Goal: Information Seeking & Learning: Learn about a topic

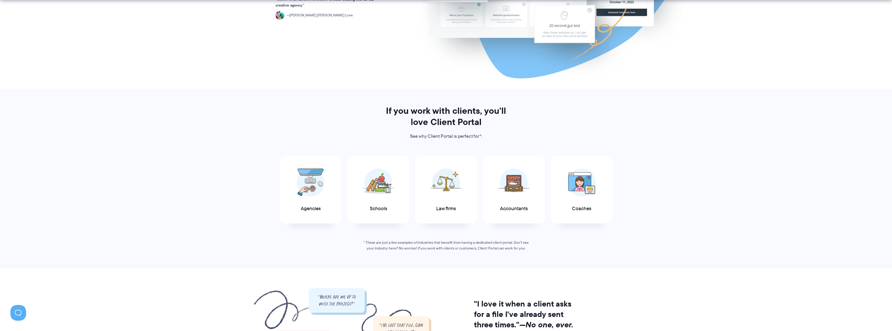
scroll to position [182, 0]
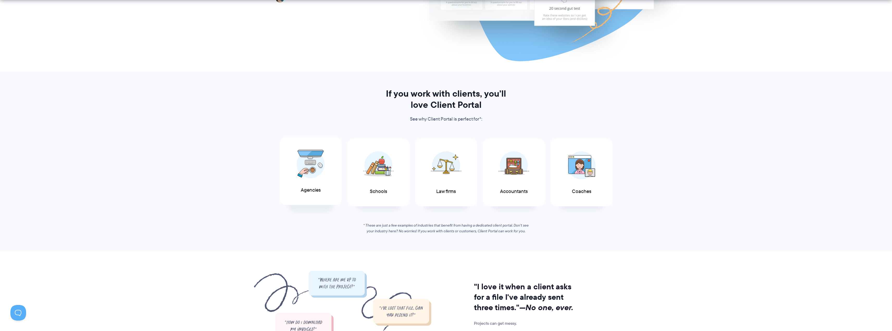
click at [314, 171] on img at bounding box center [311, 164] width 28 height 29
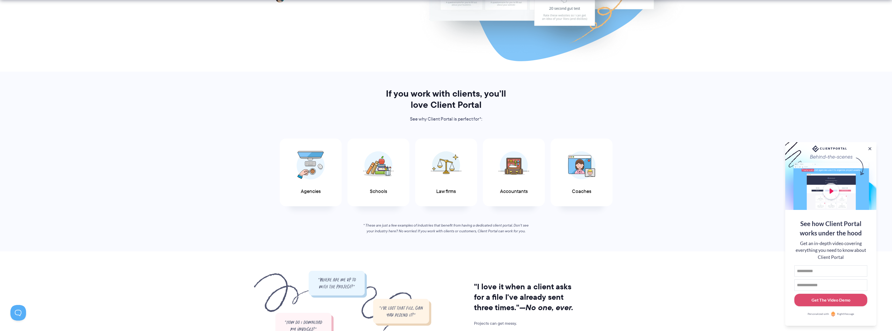
scroll to position [0, 0]
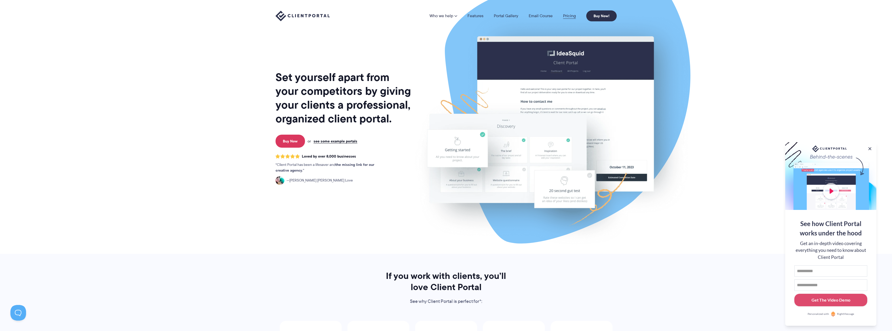
click at [570, 15] on link "Pricing" at bounding box center [569, 16] width 13 height 4
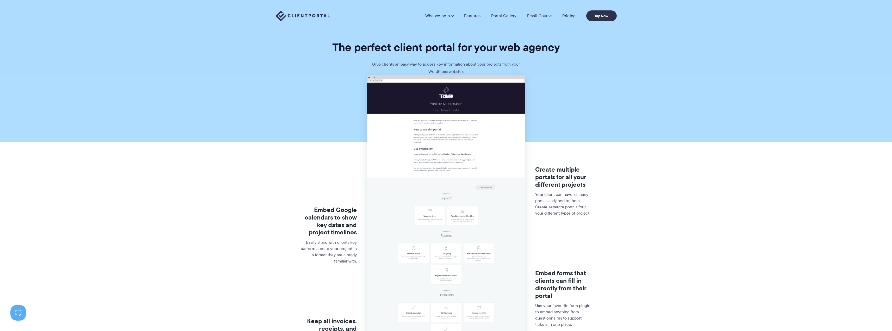
click at [594, 225] on div "Embed Google calendars to show key dates and project timelines Easily share wit…" at bounding box center [446, 274] width 300 height 262
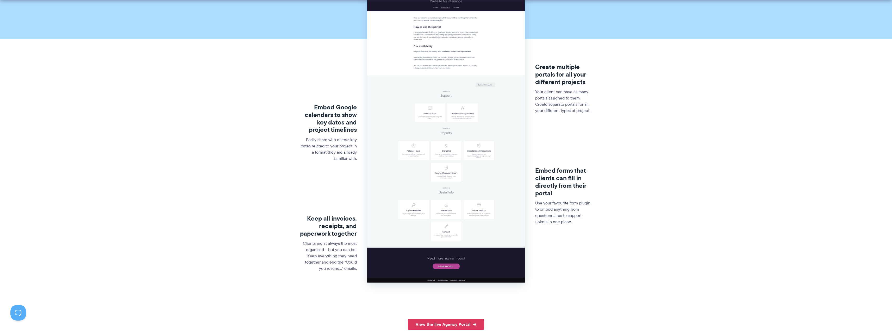
scroll to position [104, 0]
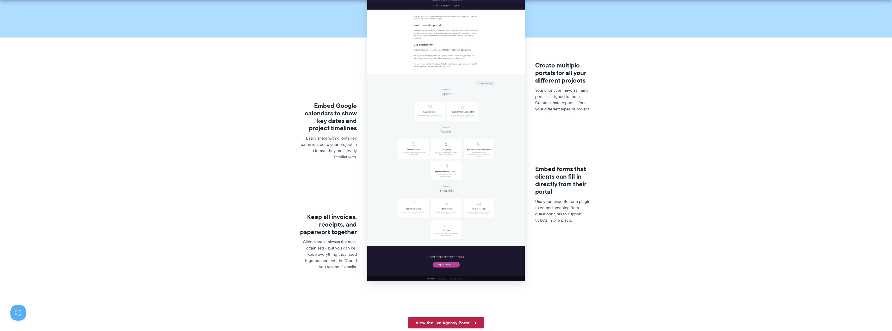
click at [465, 317] on link "View the live Agency Portal" at bounding box center [446, 322] width 76 height 11
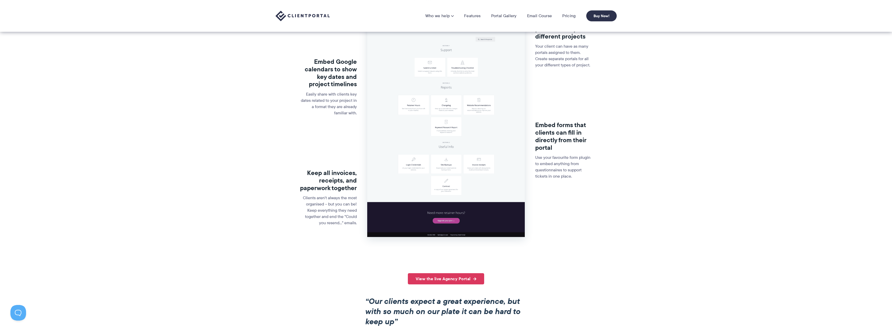
scroll to position [0, 0]
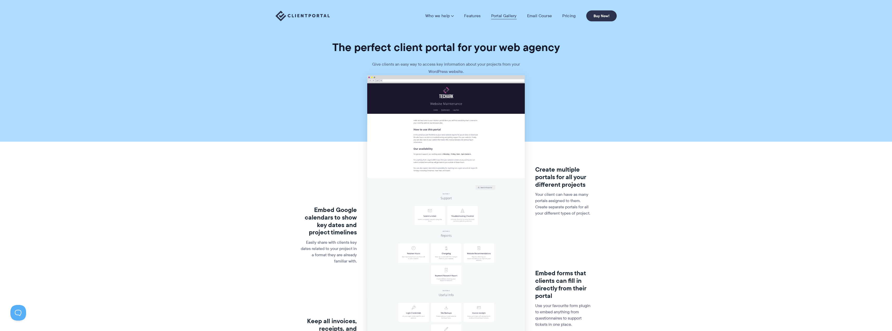
click at [512, 14] on link "Portal Gallery" at bounding box center [504, 15] width 26 height 5
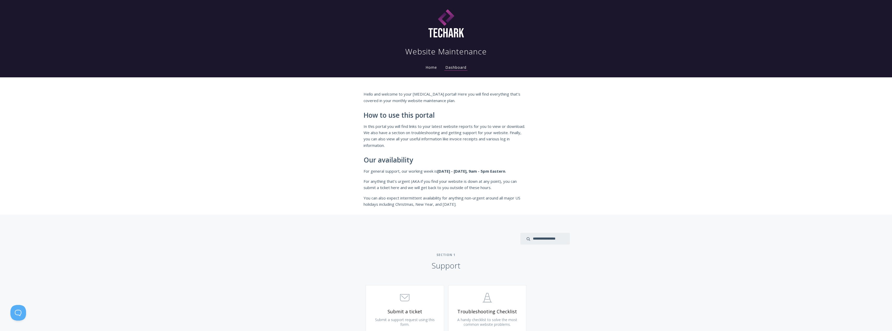
click at [441, 71] on li "Dashboard" at bounding box center [455, 66] width 29 height 10
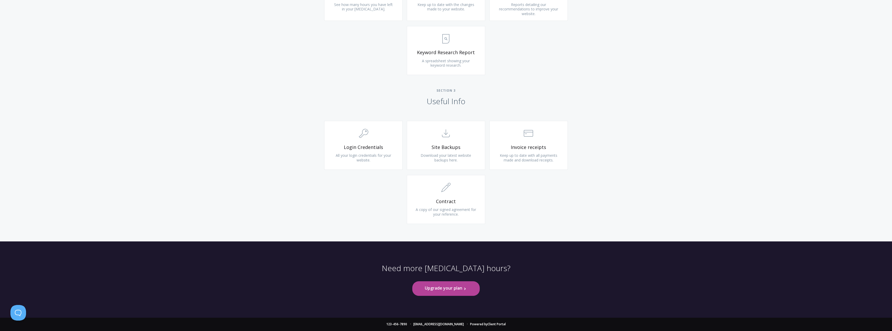
scroll to position [5672, 0]
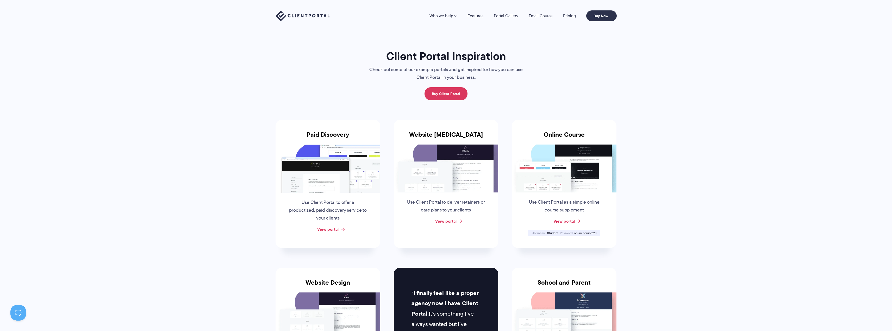
click at [334, 230] on link "View portal" at bounding box center [327, 229] width 21 height 6
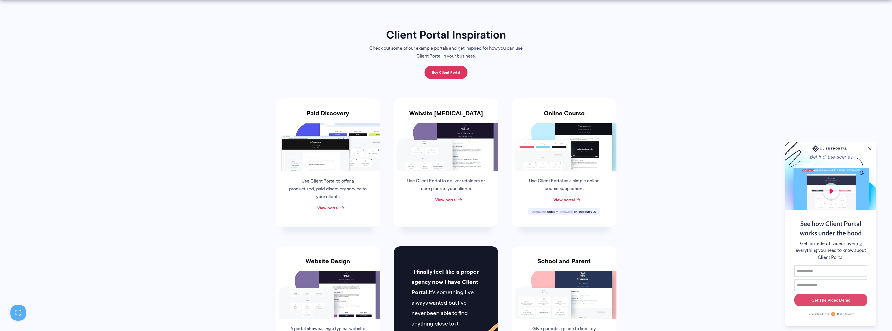
scroll to position [26, 0]
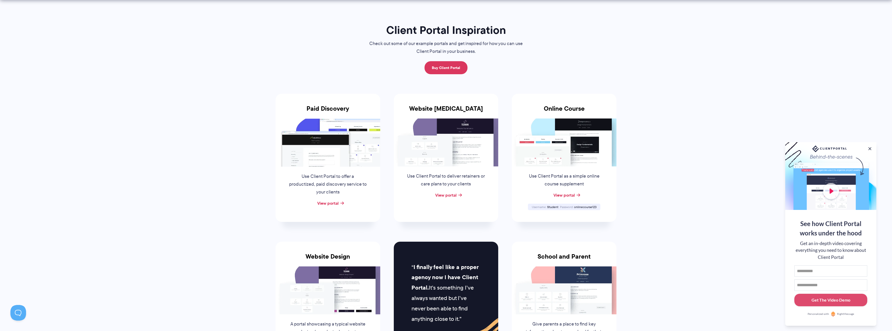
click at [604, 137] on img at bounding box center [564, 142] width 105 height 48
drag, startPoint x: 544, startPoint y: 176, endPoint x: 604, endPoint y: 176, distance: 60.1
click at [604, 176] on div "Use Client Portal as a simple online course supplement" at bounding box center [564, 178] width 90 height 25
click at [586, 206] on span "onlinecourse123" at bounding box center [585, 207] width 22 height 4
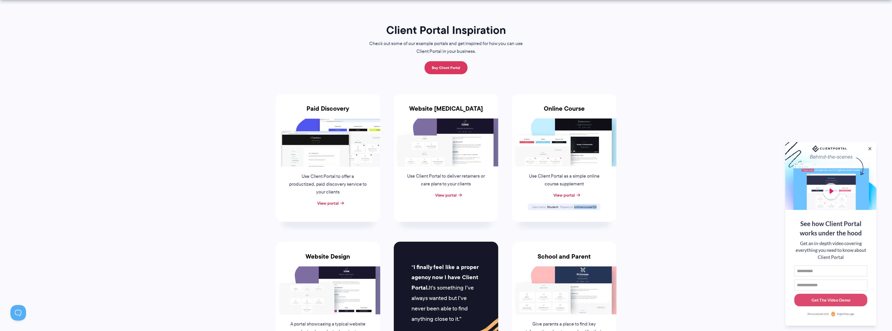
copy span "onlinecourse123"
click at [559, 195] on link "View portal" at bounding box center [563, 195] width 21 height 6
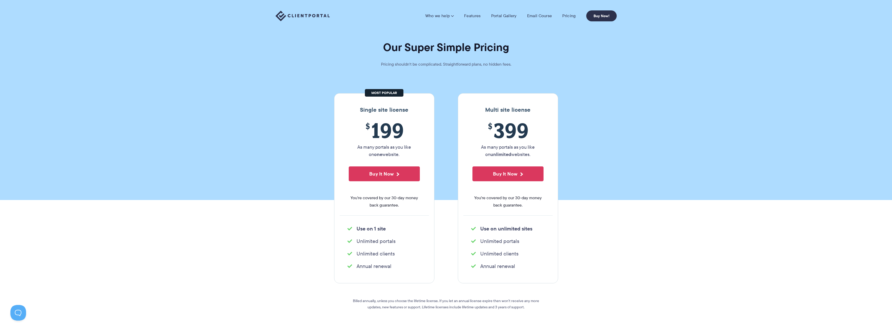
click at [474, 63] on p "Pricing shouldn't be complicated. Straightforward plans, no hidden fees." at bounding box center [446, 64] width 156 height 7
click at [449, 195] on section "Our Super Simple Pricing Pricing shouldn't be complicated. Straightforward plan…" at bounding box center [446, 100] width 892 height 200
click at [475, 17] on link "Features" at bounding box center [472, 15] width 16 height 5
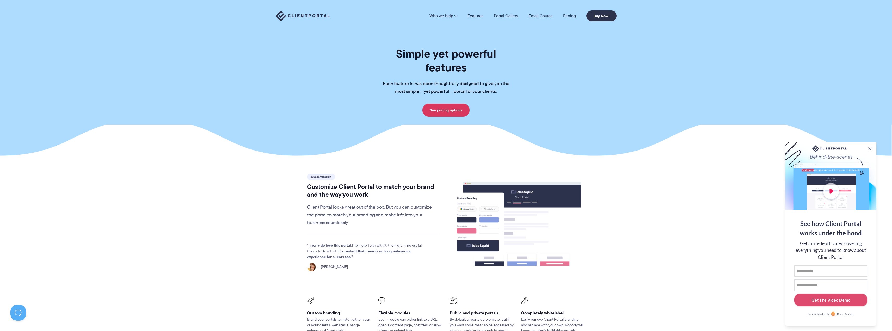
click at [369, 203] on p "Client Portal looks great out of the box. But you can customize the portal to m…" at bounding box center [372, 214] width 131 height 23
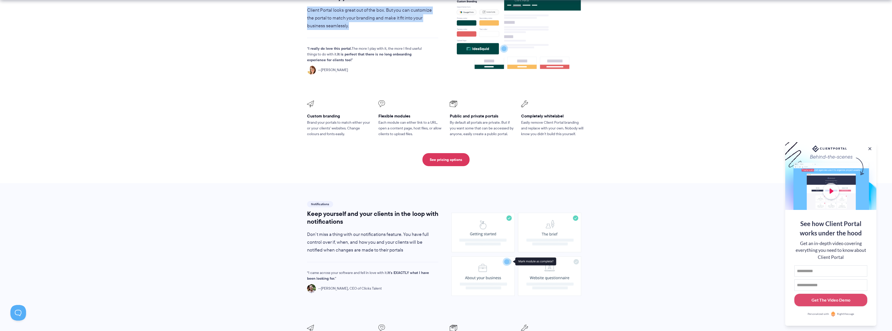
scroll to position [202, 0]
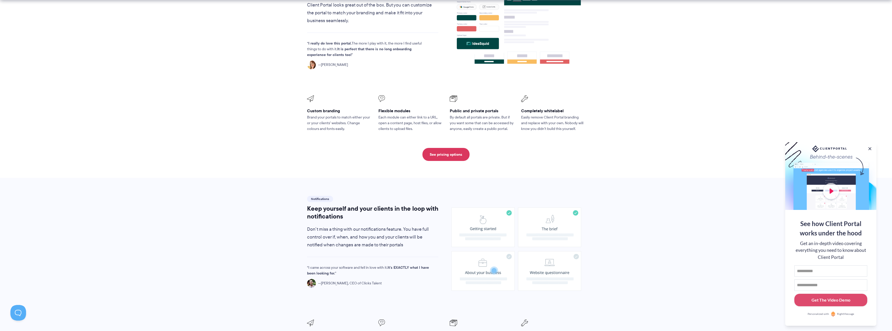
click at [481, 115] on p "By default all portals are private. But if you want some that can be accessed b…" at bounding box center [482, 123] width 64 height 17
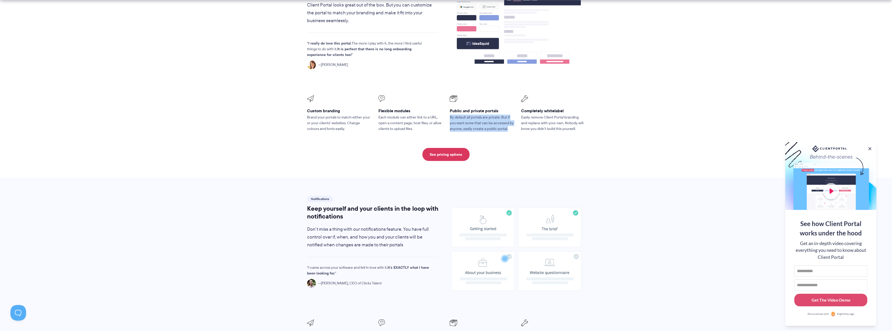
click at [481, 115] on p "By default all portals are private. But if you want some that can be accessed b…" at bounding box center [482, 123] width 64 height 17
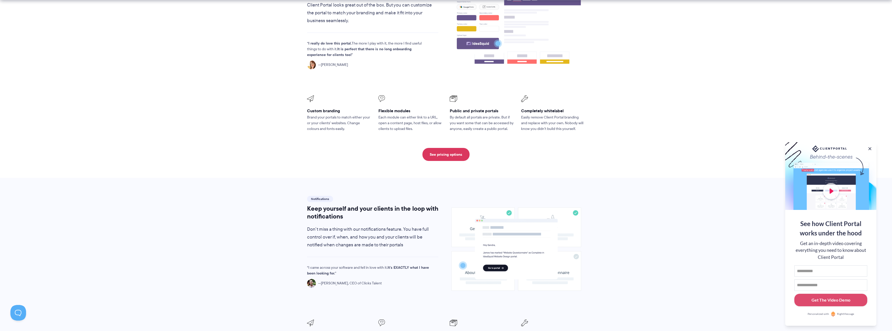
click at [463, 108] on h3 "Public and private portals" at bounding box center [482, 110] width 64 height 5
click at [529, 115] on p "Easily remove Client Portal branding and replace with your own. Nobody will kno…" at bounding box center [553, 123] width 64 height 17
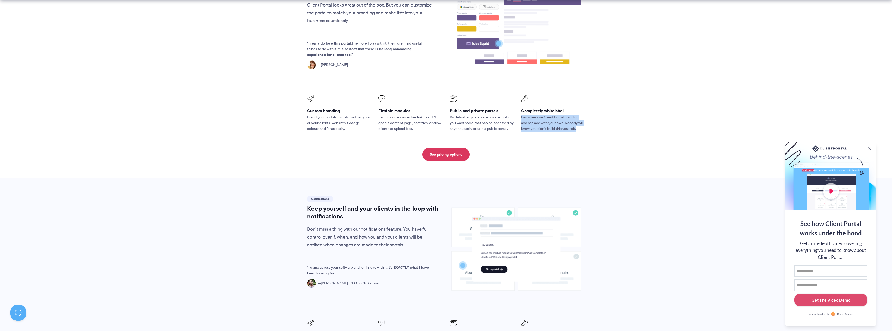
click at [529, 115] on p "Easily remove Client Portal branding and replace with your own. Nobody will kno…" at bounding box center [553, 123] width 64 height 17
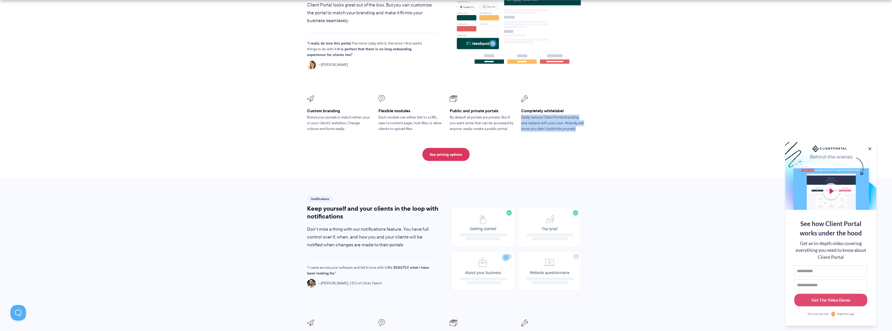
click at [295, 129] on section "Customization Customize Client Portal to match your brand and the way you work …" at bounding box center [446, 66] width 892 height 224
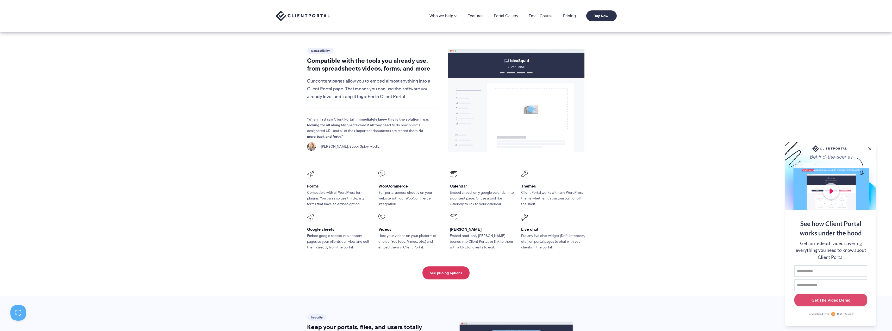
scroll to position [566, 0]
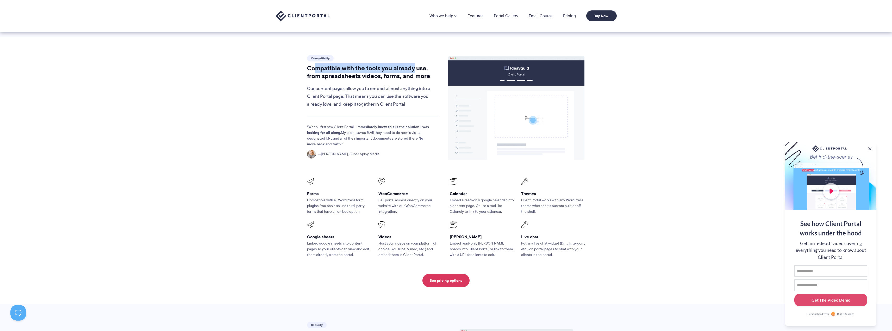
drag, startPoint x: 314, startPoint y: 59, endPoint x: 414, endPoint y: 59, distance: 100.2
click at [414, 64] on h2 "Compatible with the tools you already use, from spreadsheets videos, forms, and…" at bounding box center [372, 72] width 131 height 16
click at [345, 85] on p "Our content pages allow you to embed almost anything into a Client Portal page.…" at bounding box center [372, 96] width 131 height 23
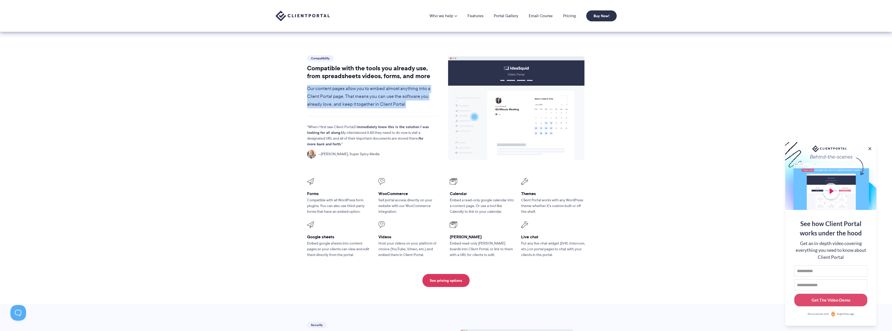
click at [345, 85] on p "Our content pages allow you to embed almost anything into a Client Portal page.…" at bounding box center [372, 96] width 131 height 23
click at [598, 119] on section "Compatibility Compatible with the tools you already use, from spreadsheets vide…" at bounding box center [446, 170] width 892 height 267
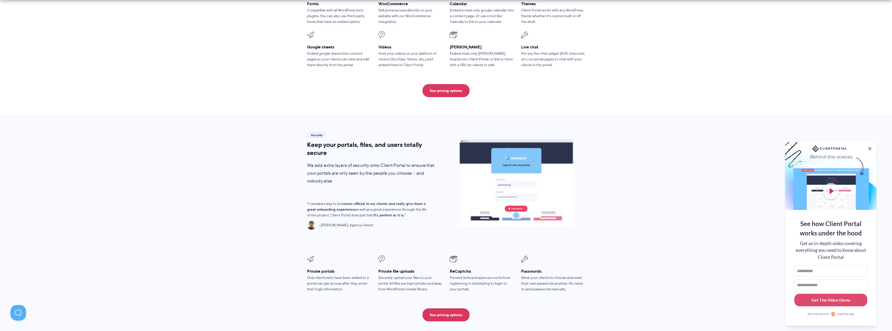
scroll to position [775, 0]
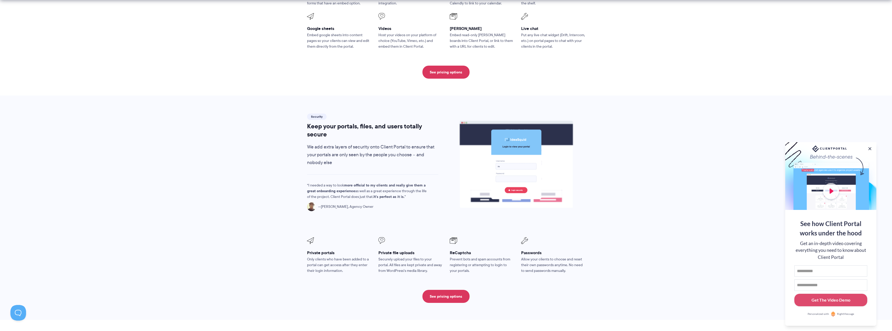
click at [399, 256] on p "Securely upload your files to your portal. All files are kept private and away …" at bounding box center [410, 264] width 64 height 17
click at [545, 256] on p "Allow your clients to choose and reset their own passwords anytime. No need to …" at bounding box center [553, 264] width 64 height 17
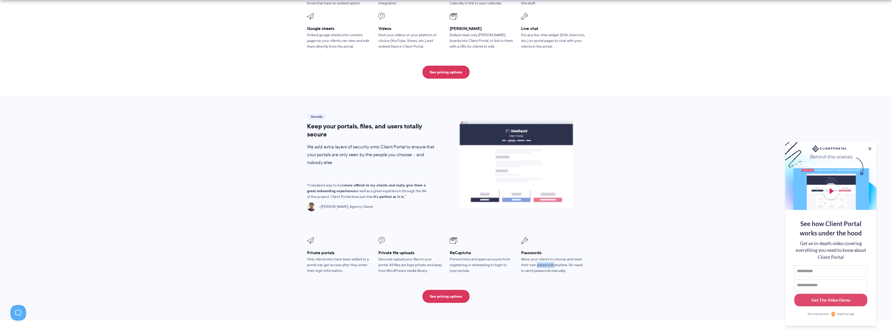
click at [545, 256] on p "Allow your clients to choose and reset their own passwords anytime. No need to …" at bounding box center [553, 264] width 64 height 17
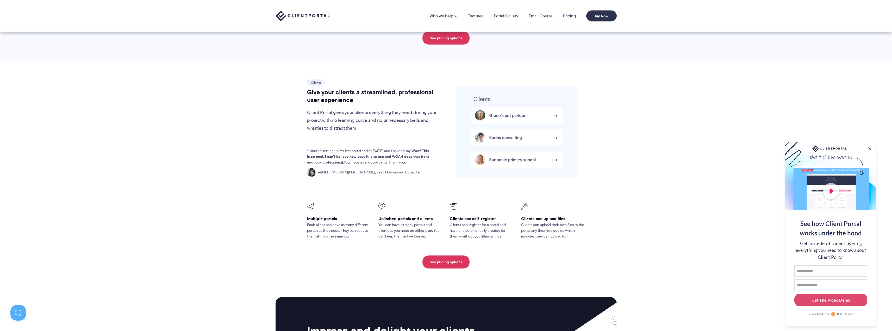
scroll to position [1028, 0]
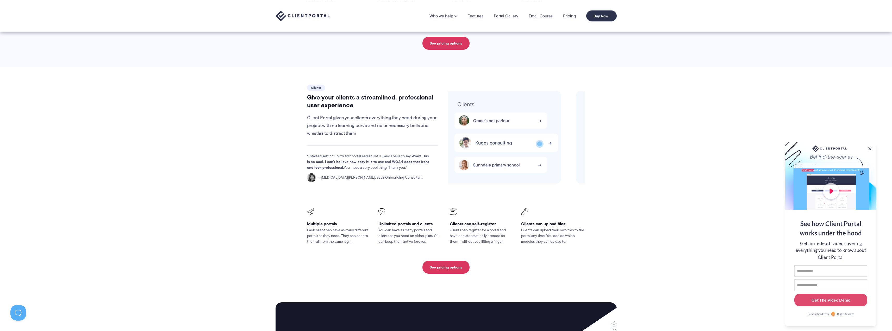
click at [339, 93] on h2 "Give your clients a streamlined, professional user experience" at bounding box center [372, 101] width 131 height 16
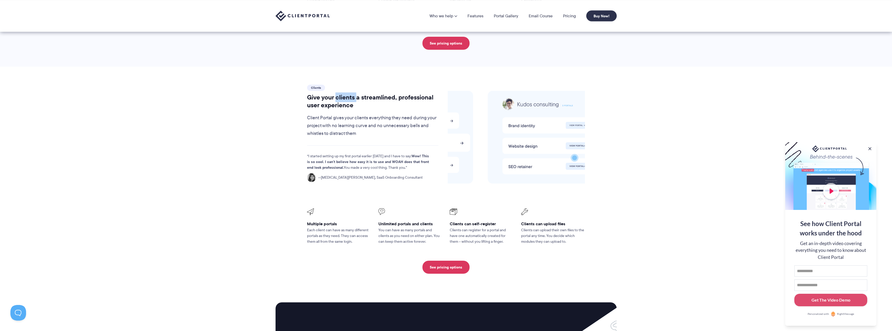
click at [339, 93] on h2 "Give your clients a streamlined, professional user experience" at bounding box center [372, 101] width 131 height 16
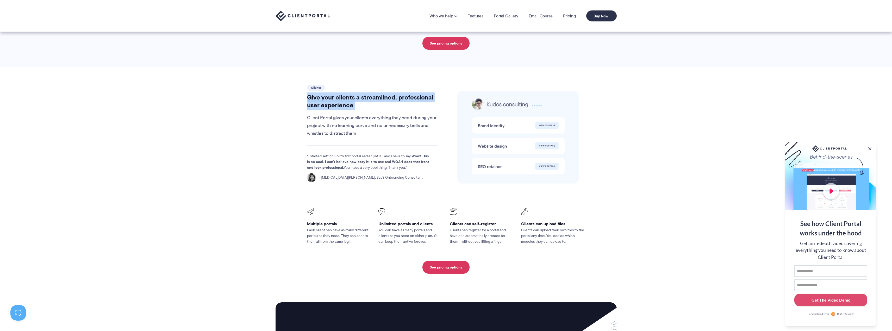
click at [339, 93] on h2 "Give your clients a streamlined, professional user experience" at bounding box center [372, 101] width 131 height 16
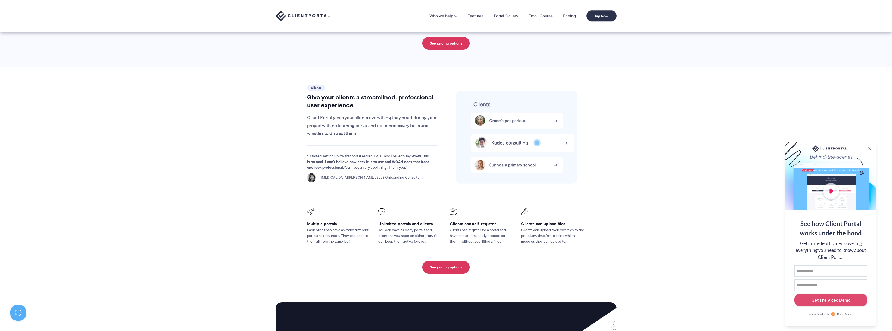
click at [534, 227] on p "Clients can upload their own files to the portal any time. You decide which mod…" at bounding box center [553, 235] width 64 height 17
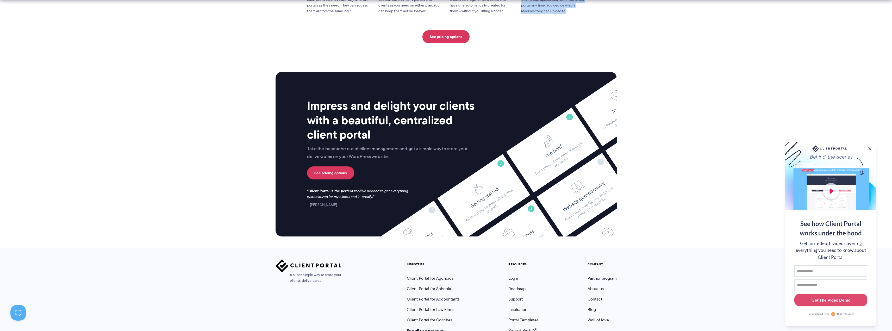
scroll to position [1262, 0]
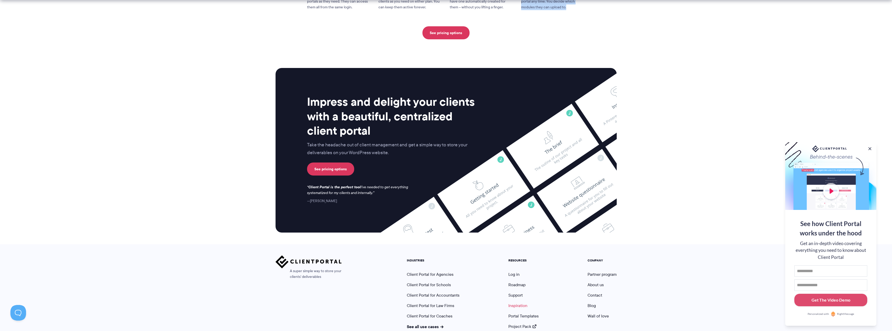
click at [515, 302] on link "Inspiration" at bounding box center [517, 305] width 19 height 6
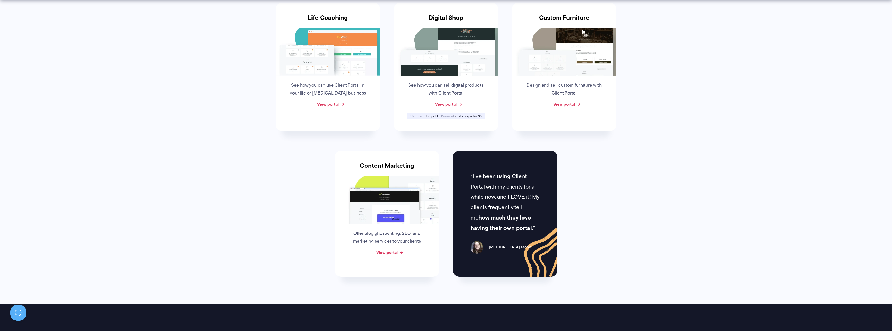
scroll to position [412, 0]
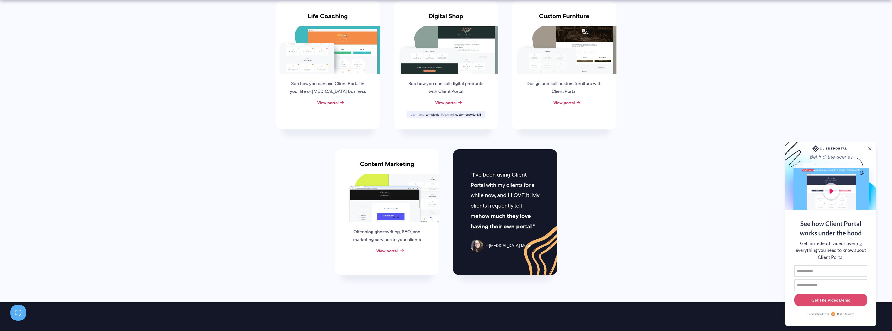
click at [393, 251] on link "View portal" at bounding box center [386, 251] width 21 height 6
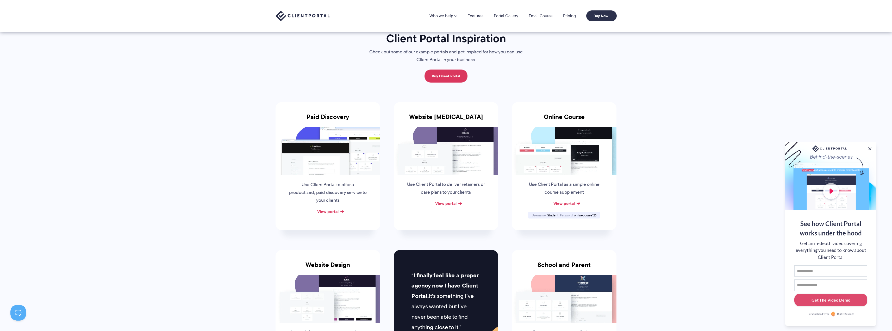
scroll to position [0, 0]
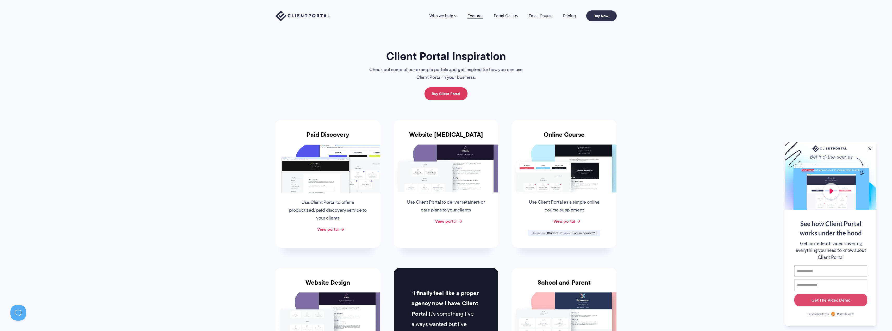
click at [473, 16] on link "Features" at bounding box center [475, 16] width 16 height 4
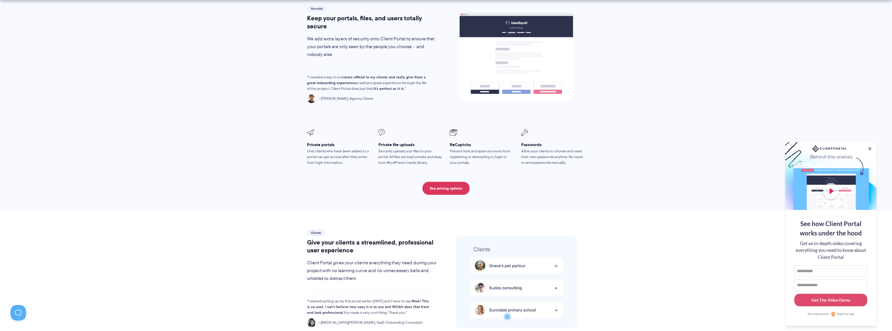
scroll to position [884, 0]
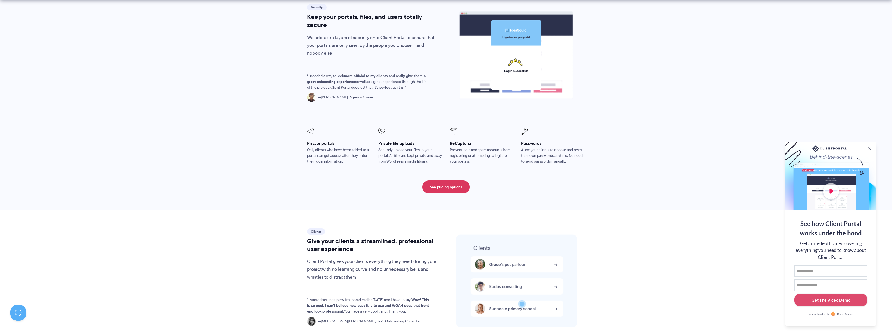
click at [387, 147] on p "Securely upload your files to your portal. All files are kept private and away …" at bounding box center [410, 155] width 64 height 17
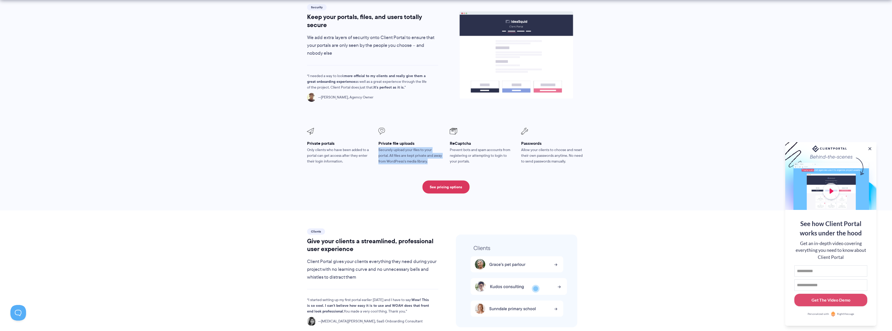
click at [387, 147] on p "Securely upload your files to your portal. All files are kept private and away …" at bounding box center [410, 155] width 64 height 17
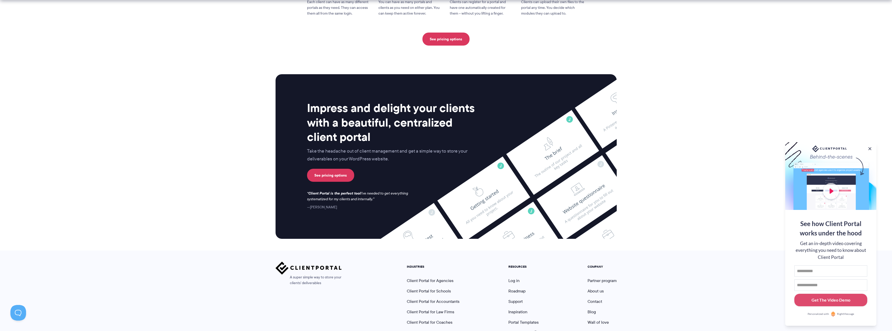
scroll to position [1279, 0]
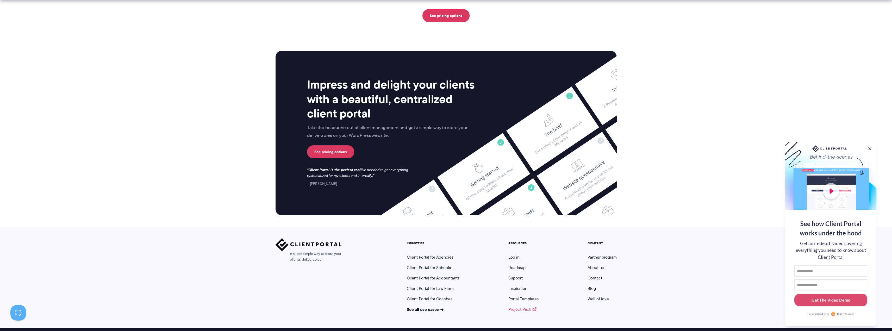
click at [519, 306] on link "Project Pack" at bounding box center [522, 309] width 28 height 6
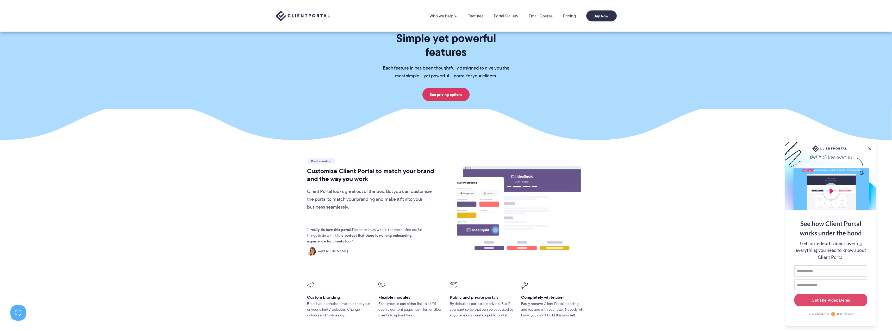
scroll to position [0, 0]
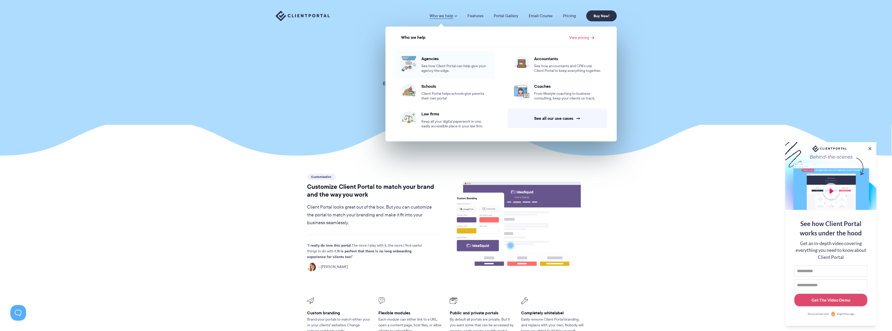
click at [436, 59] on span "Agencies" at bounding box center [454, 58] width 67 height 5
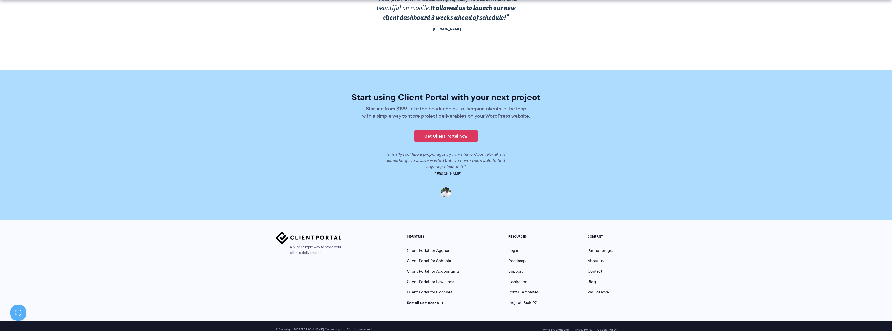
scroll to position [1108, 0]
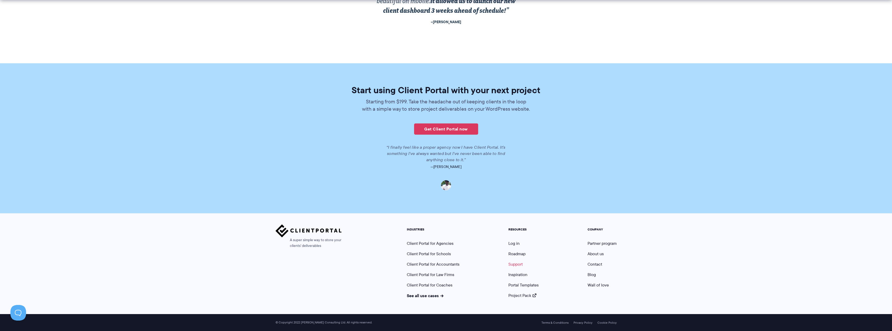
click at [517, 263] on link "Support" at bounding box center [515, 264] width 14 height 6
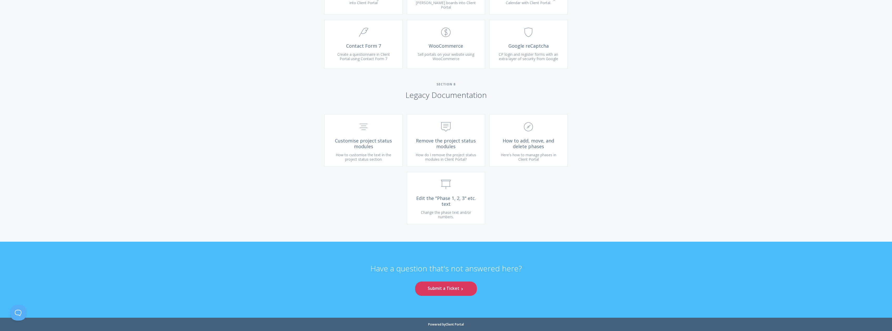
scroll to position [5258, 0]
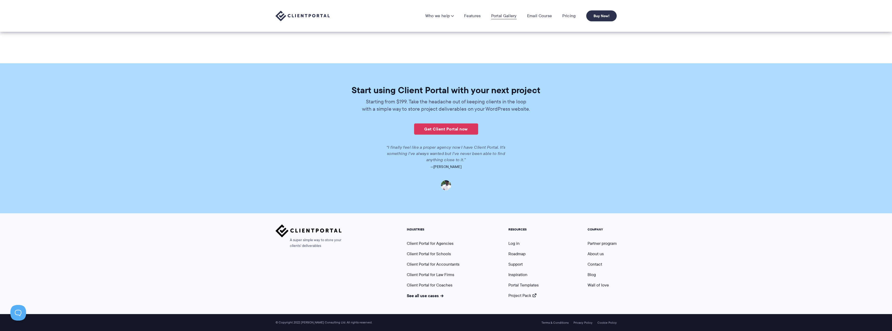
click at [509, 13] on link "Portal Gallery" at bounding box center [504, 15] width 26 height 5
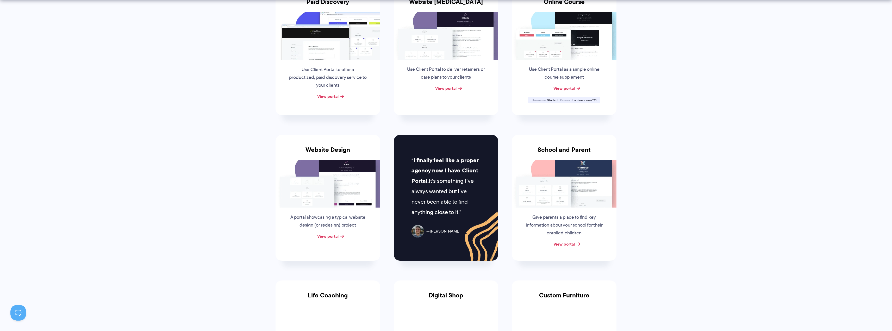
scroll to position [156, 0]
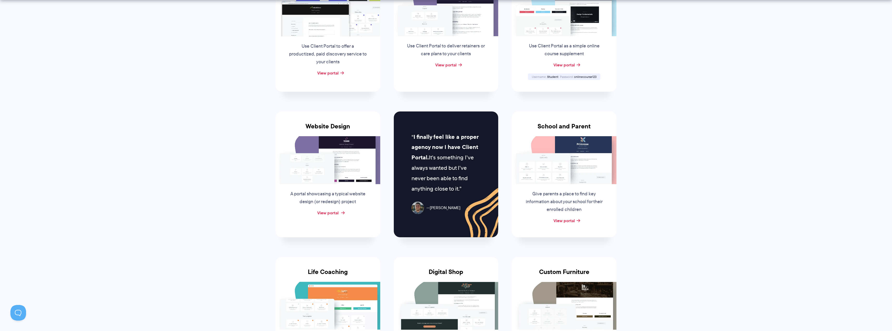
click at [331, 215] on link "View portal" at bounding box center [327, 213] width 21 height 6
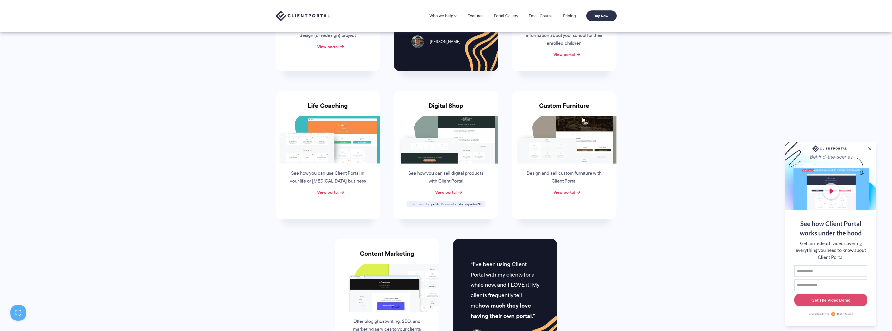
scroll to position [321, 0]
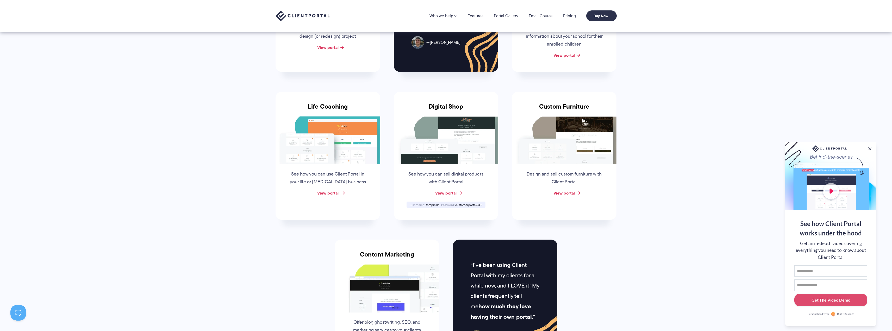
click at [329, 194] on link "View portal" at bounding box center [327, 193] width 21 height 6
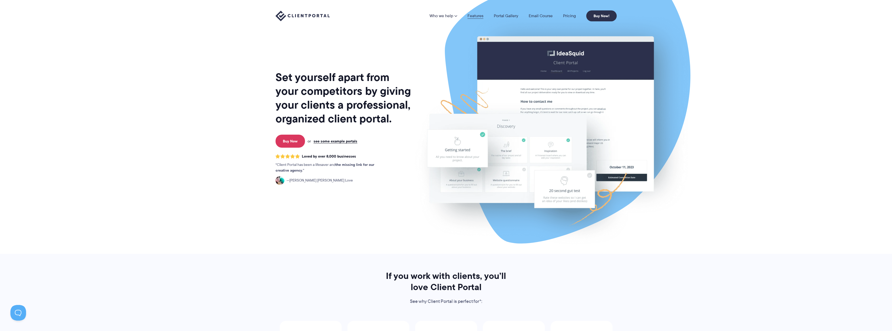
click at [477, 15] on link "Features" at bounding box center [475, 16] width 16 height 4
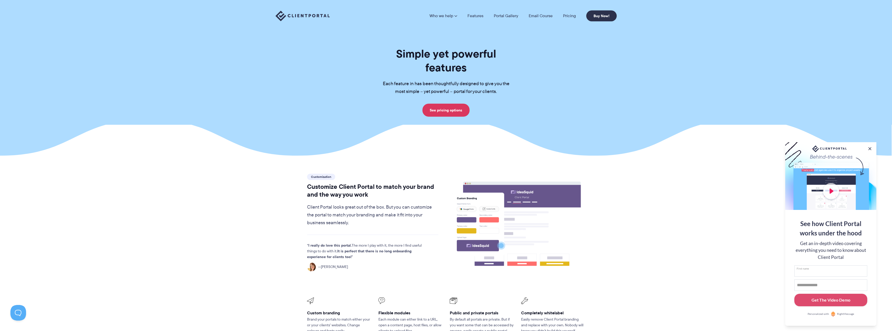
click at [850, 270] on input "First name" at bounding box center [830, 270] width 73 height 11
type input "********"
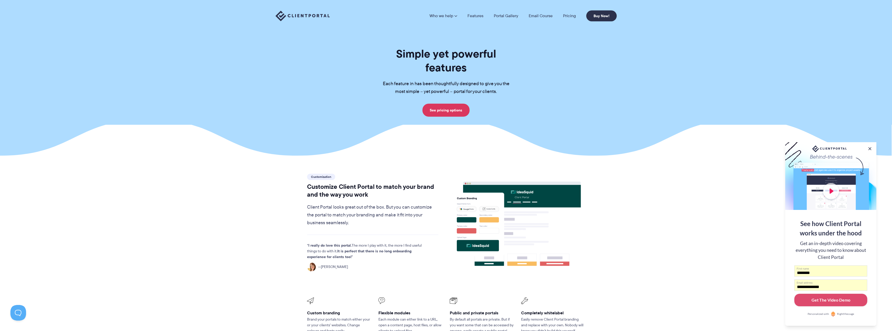
click at [825, 286] on input "**********" at bounding box center [830, 284] width 73 height 11
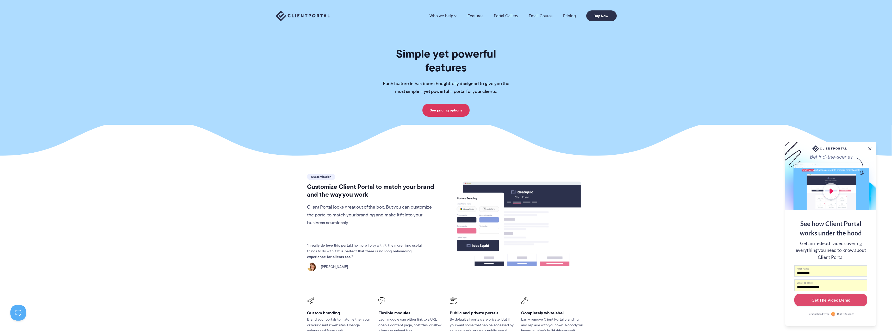
click at [825, 286] on input "**********" at bounding box center [830, 284] width 73 height 11
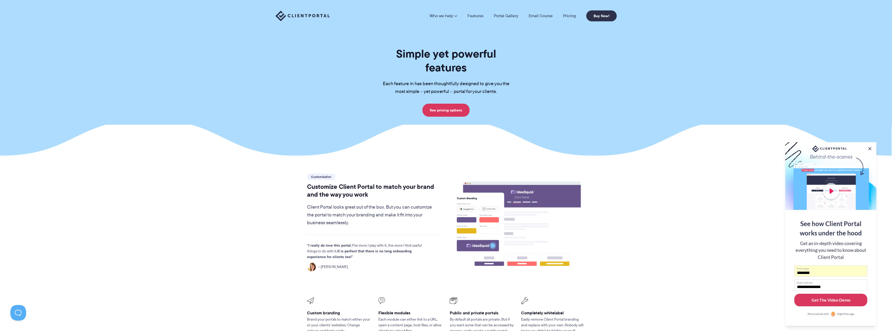
type input "**********"
click at [825, 300] on div "Get The Video Demo" at bounding box center [830, 300] width 39 height 6
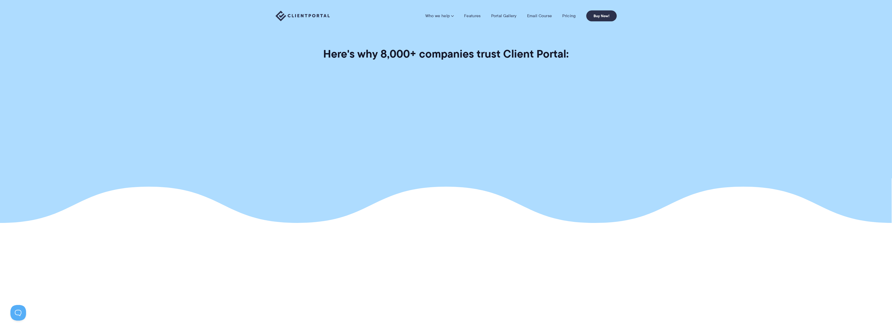
click at [578, 174] on section "Here's why 8,000+ companies trust Client Portal:" at bounding box center [446, 111] width 892 height 223
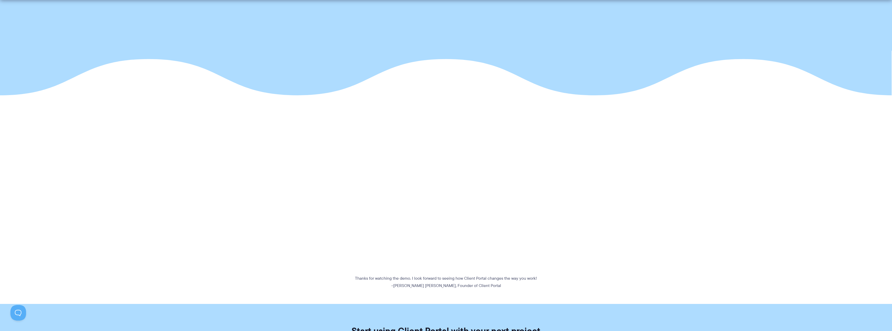
scroll to position [130, 0]
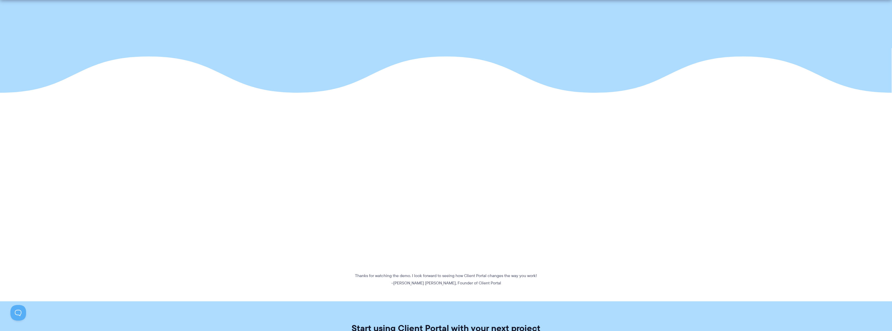
click at [700, 231] on section "Thanks for watching the demo. I look forward to seeing how Client Portal change…" at bounding box center [446, 196] width 892 height 179
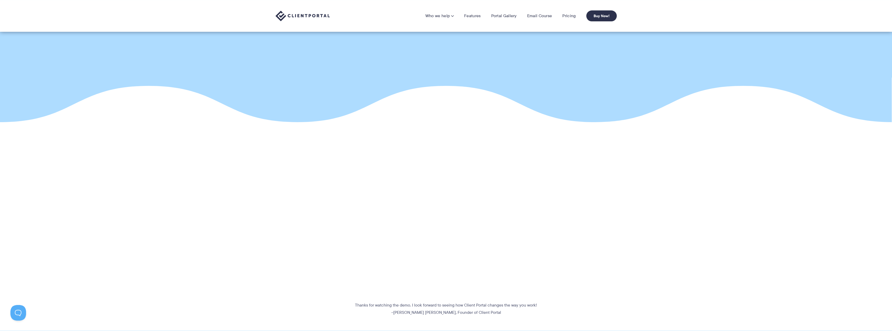
scroll to position [101, 0]
drag, startPoint x: 546, startPoint y: 255, endPoint x: 575, endPoint y: 242, distance: 31.7
click at [575, 242] on section "Thanks for watching the demo. I look forward to seeing how Client Portal change…" at bounding box center [446, 226] width 892 height 179
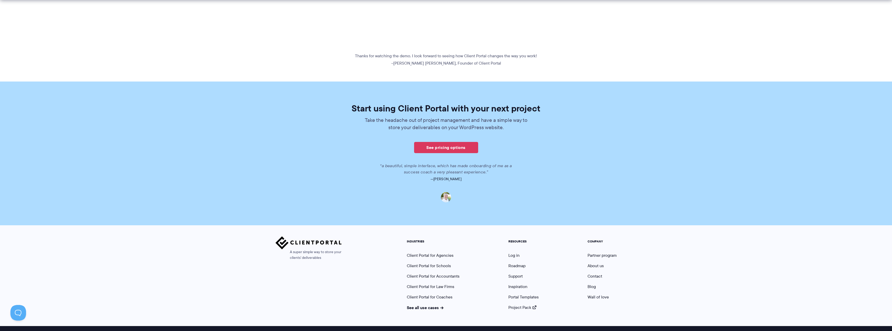
scroll to position [363, 0]
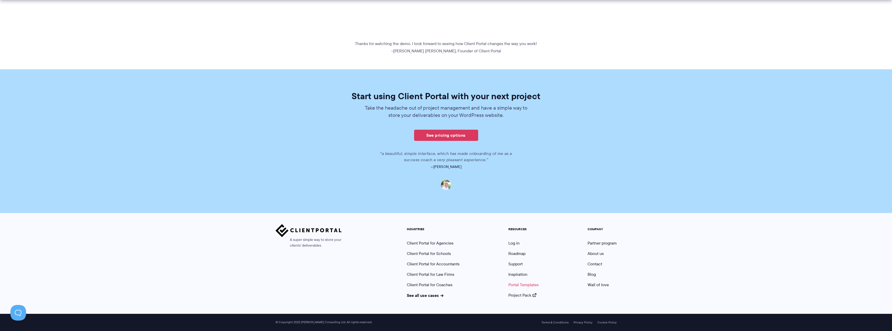
click at [530, 285] on link "Portal Templates" at bounding box center [523, 285] width 30 height 6
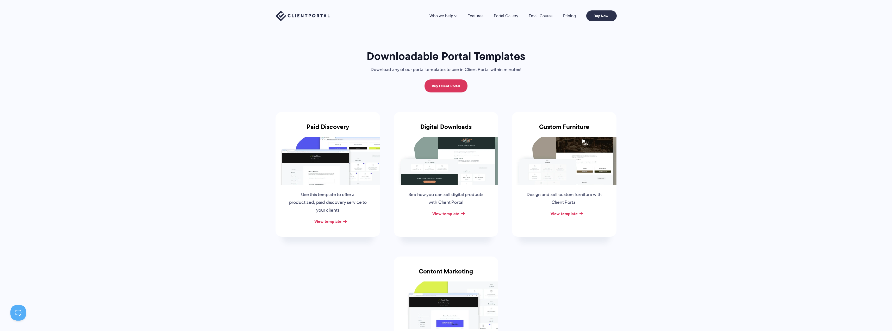
click at [453, 218] on div "Digital Downloads See how you can sell digital products with Client Portal View…" at bounding box center [446, 174] width 105 height 124
click at [454, 215] on link "View template" at bounding box center [445, 213] width 27 height 6
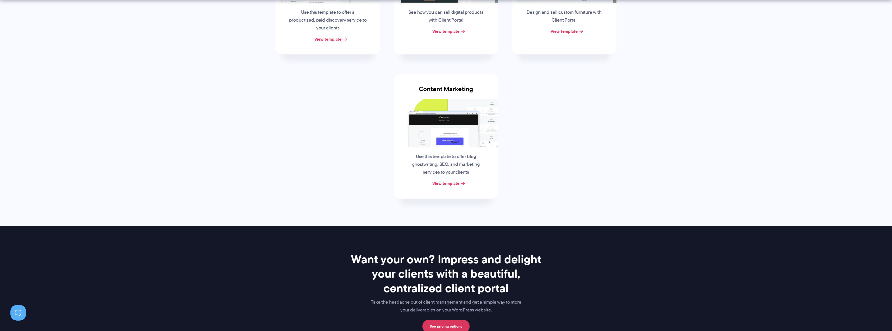
scroll to position [182, 0]
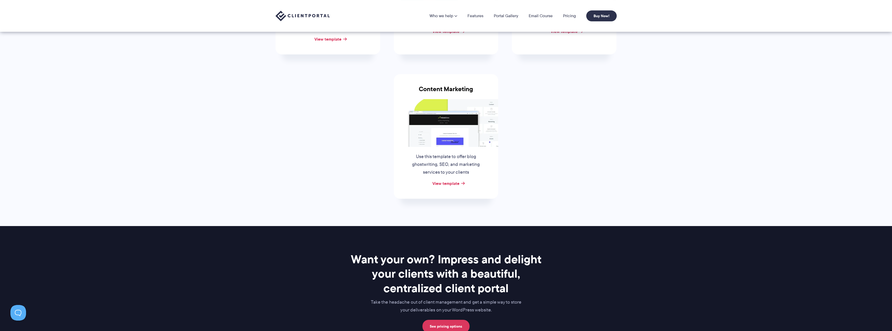
click at [668, 193] on section "Downloadable Portal Templates Download any of our portal templates to use in Cl…" at bounding box center [446, 22] width 892 height 408
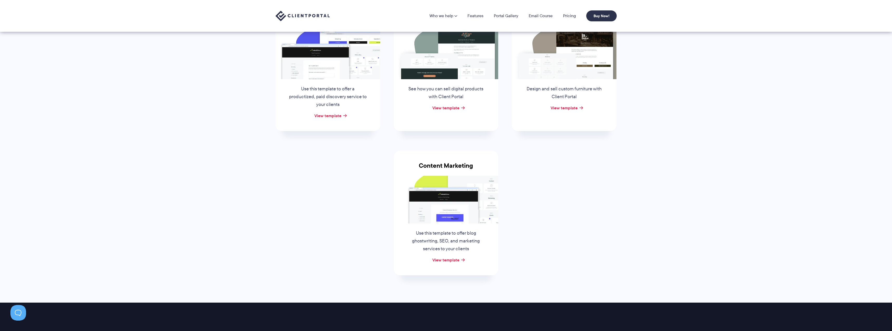
scroll to position [104, 0]
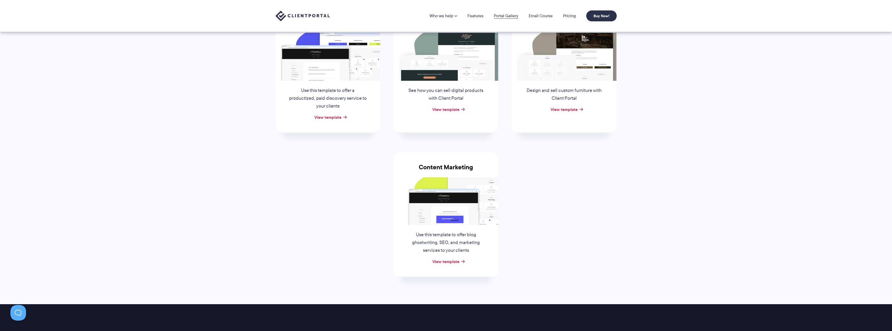
click at [508, 14] on link "Portal Gallery" at bounding box center [506, 16] width 24 height 4
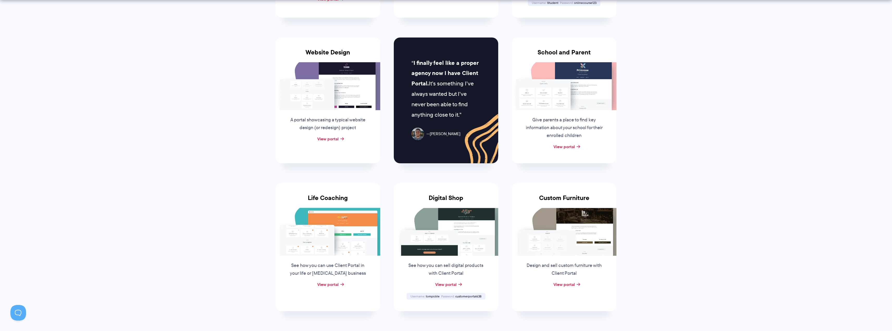
scroll to position [234, 0]
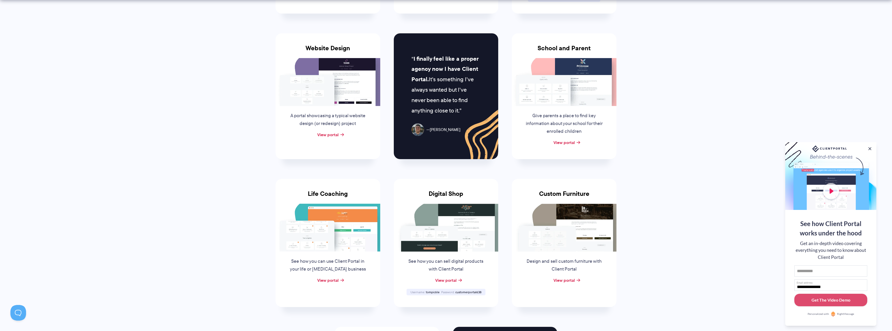
click at [468, 293] on span "customerportal638" at bounding box center [468, 292] width 26 height 4
copy span "customerportal638"
click at [452, 280] on link "View portal" at bounding box center [445, 280] width 21 height 6
click at [343, 82] on img at bounding box center [327, 82] width 105 height 48
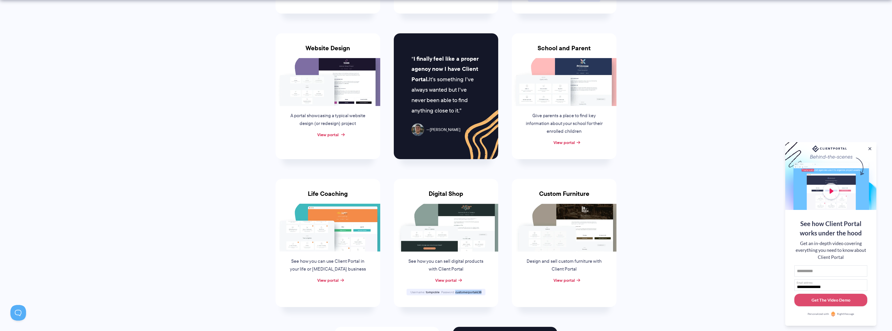
click at [334, 134] on link "View portal" at bounding box center [327, 134] width 21 height 6
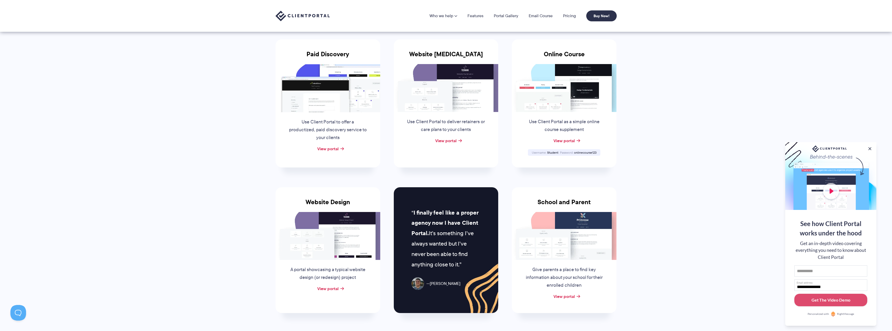
scroll to position [78, 0]
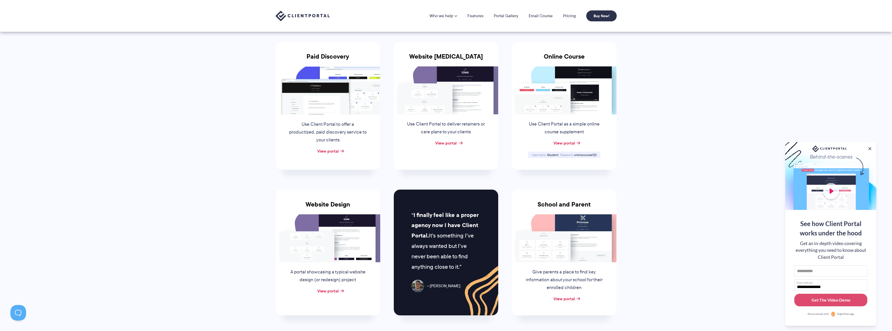
click at [453, 142] on link "View portal" at bounding box center [445, 143] width 21 height 6
click at [335, 150] on link "View portal" at bounding box center [327, 151] width 21 height 6
